Goal: Navigation & Orientation: Find specific page/section

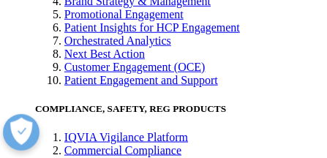
scroll to position [1634, 0]
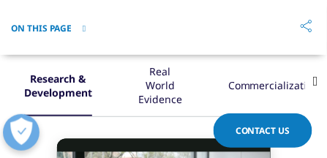
click at [318, 83] on icon at bounding box center [315, 81] width 5 height 13
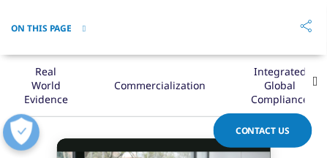
click at [318, 83] on icon at bounding box center [315, 81] width 5 height 13
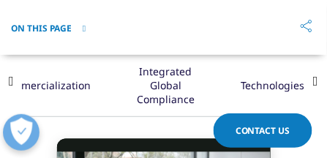
click at [318, 83] on icon at bounding box center [315, 81] width 5 height 13
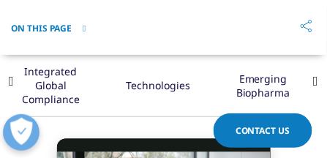
click at [318, 83] on icon at bounding box center [315, 81] width 5 height 13
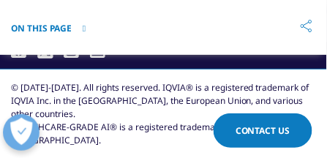
scroll to position [5590, 0]
click at [86, 29] on icon at bounding box center [84, 28] width 3 height 9
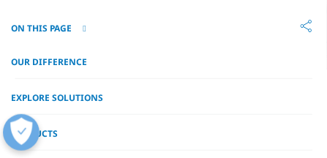
click at [45, 99] on link "Explore Solutions" at bounding box center [57, 97] width 92 height 12
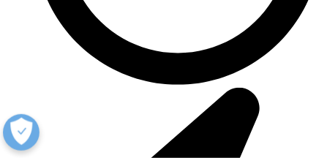
scroll to position [1687, 0]
